Goal: Information Seeking & Learning: Learn about a topic

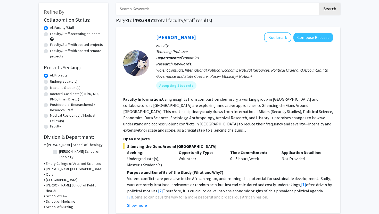
scroll to position [27, 0]
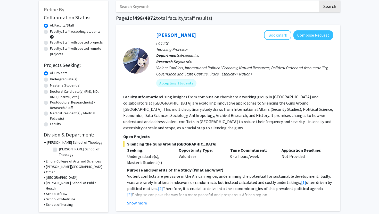
click at [50, 80] on label "Undergraduate(s)" at bounding box center [63, 79] width 27 height 5
click at [50, 80] on input "Undergraduate(s)" at bounding box center [51, 78] width 3 height 3
radio input "true"
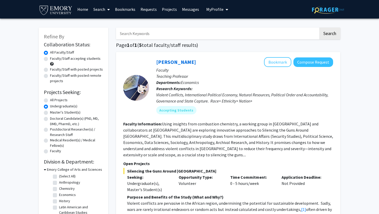
click at [69, 58] on label "Faculty/Staff accepting students" at bounding box center [75, 58] width 51 height 5
click at [53, 58] on input "Faculty/Staff accepting students" at bounding box center [51, 57] width 3 height 3
radio input "true"
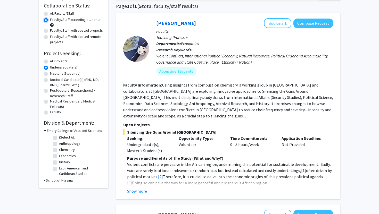
scroll to position [39, 0]
click at [59, 157] on label "Economics" at bounding box center [67, 155] width 17 height 5
click at [59, 157] on input "Economics" at bounding box center [60, 154] width 3 height 3
checkbox input "true"
